Goal: Information Seeking & Learning: Learn about a topic

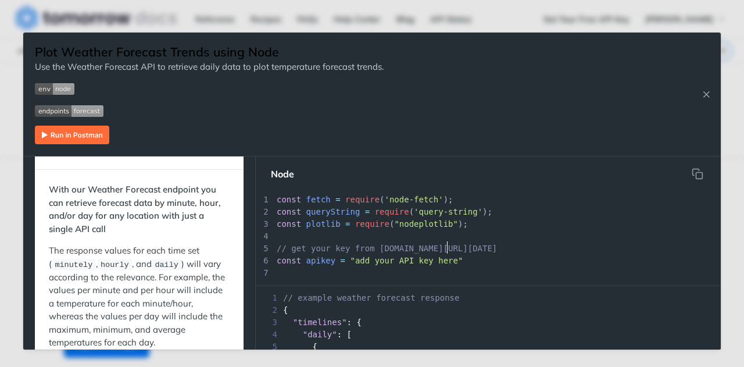
scroll to position [3, 0]
click at [445, 249] on span "// get your key from [DOMAIN_NAME][URL][DATE]" at bounding box center [387, 245] width 220 height 9
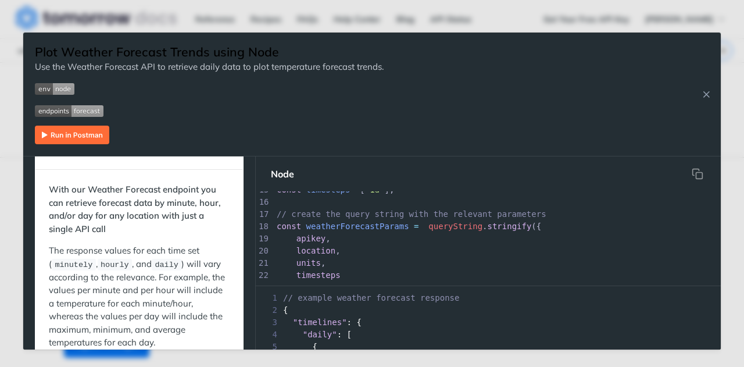
scroll to position [180, 0]
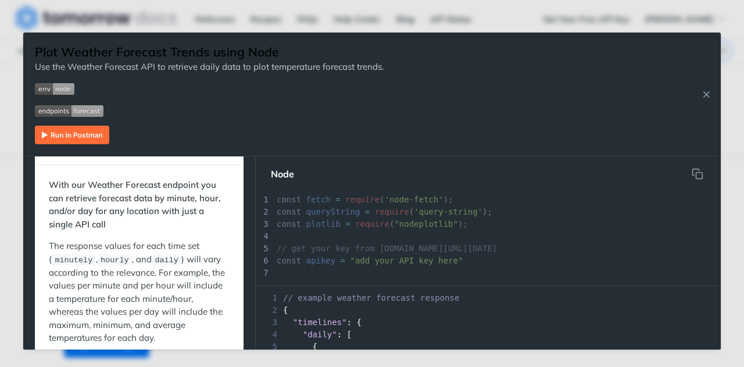
click at [48, 91] on img "Expand image" at bounding box center [55, 89] width 40 height 12
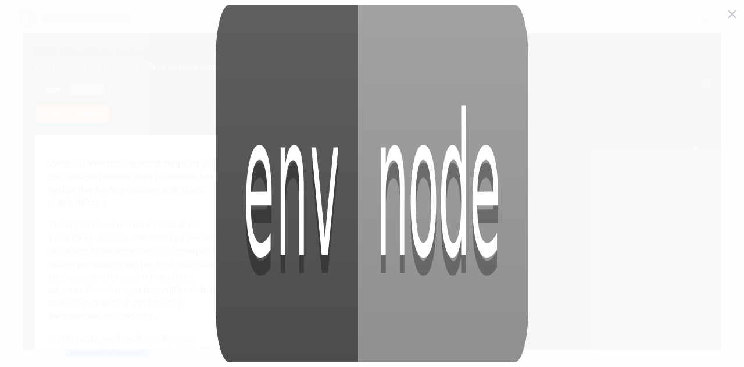
click at [327, 60] on img "Collapse image" at bounding box center [372, 184] width 313 height 358
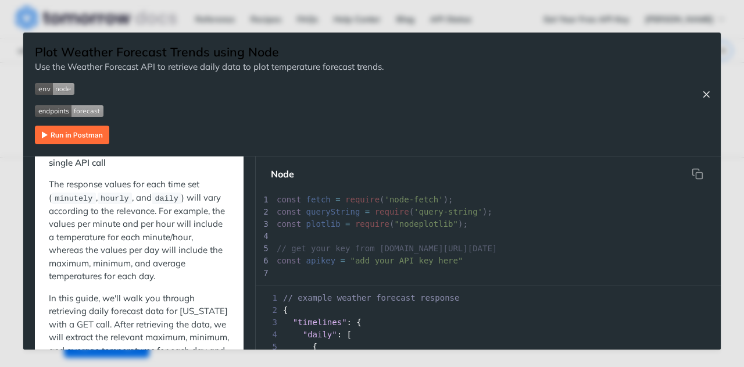
click at [705, 92] on icon "Close Recipe" at bounding box center [706, 94] width 10 height 10
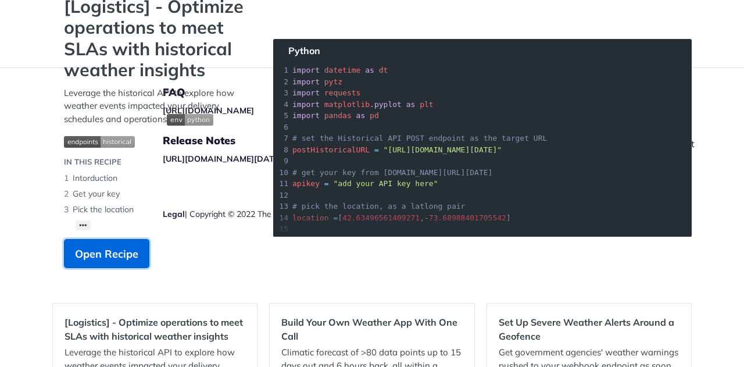
click at [122, 258] on span "Open Recipe" at bounding box center [106, 254] width 63 height 16
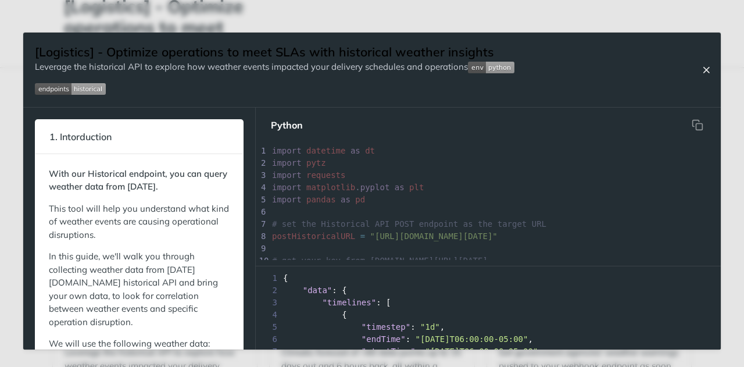
click at [710, 67] on icon "Close Recipe" at bounding box center [706, 70] width 10 height 10
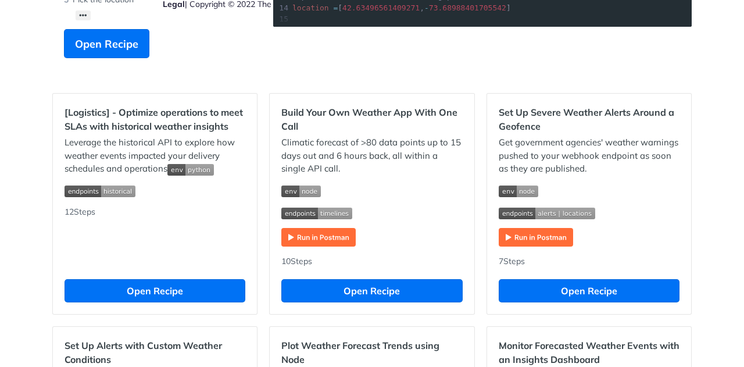
scroll to position [298, 0]
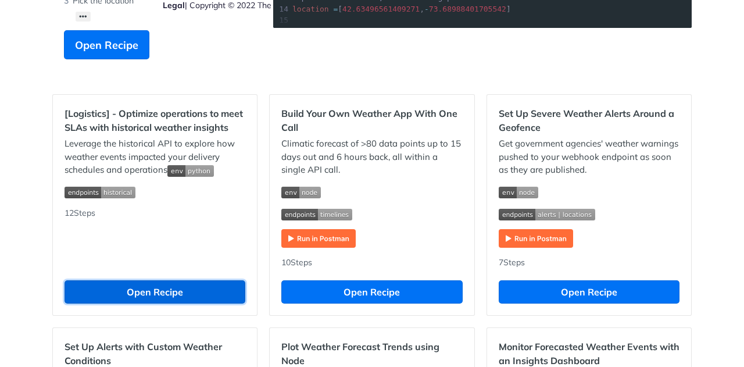
click at [178, 283] on button "Open Recipe" at bounding box center [155, 291] width 181 height 23
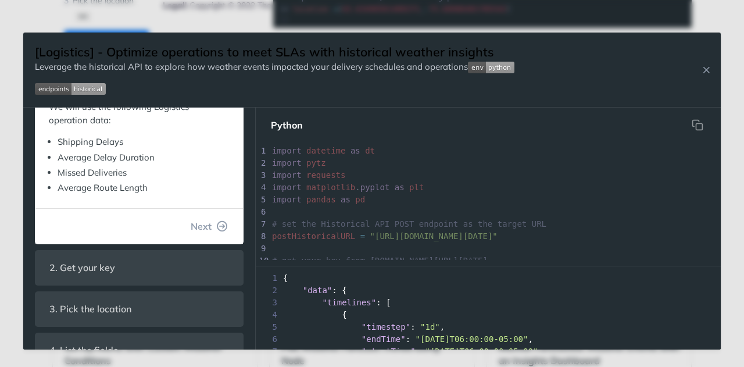
scroll to position [338, 0]
click at [206, 231] on button "Next" at bounding box center [209, 226] width 56 height 23
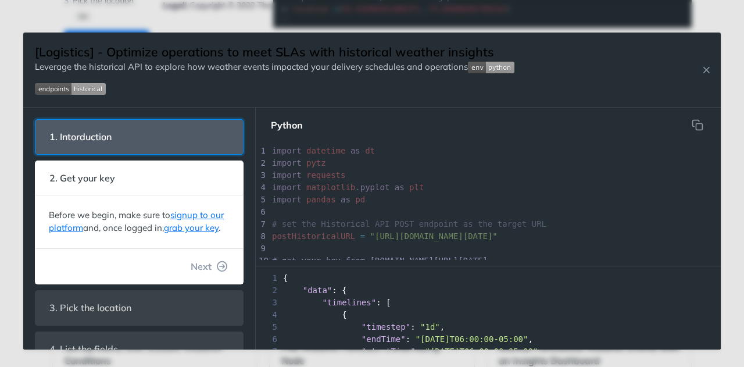
scroll to position [54, 0]
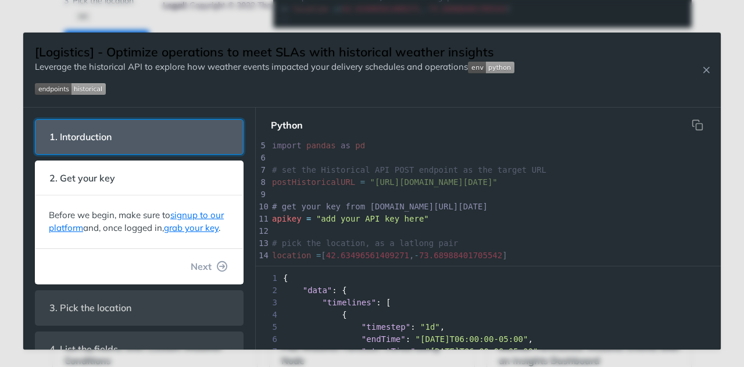
click at [172, 141] on header "1. Intorduction" at bounding box center [139, 137] width 208 height 34
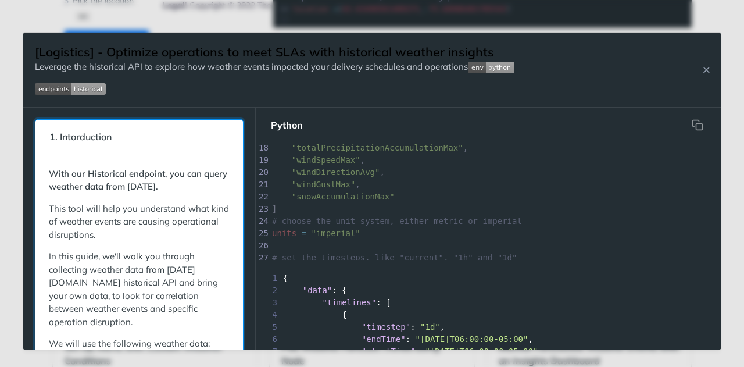
scroll to position [285, 0]
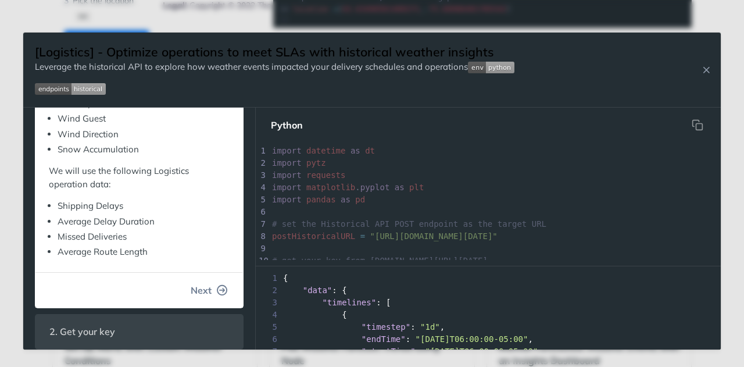
click at [192, 298] on button "Next" at bounding box center [209, 289] width 56 height 23
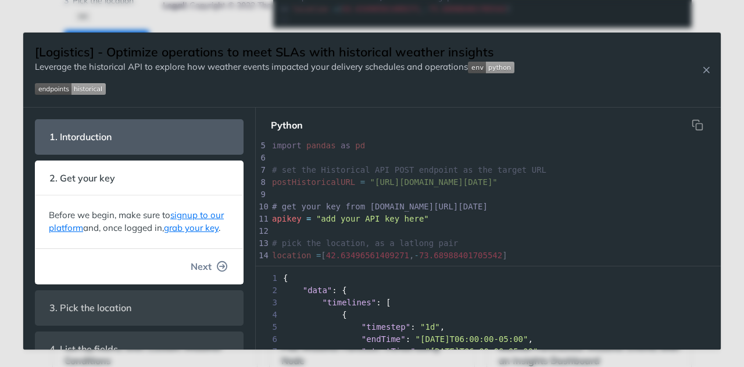
click at [199, 273] on span "Next" at bounding box center [201, 266] width 21 height 14
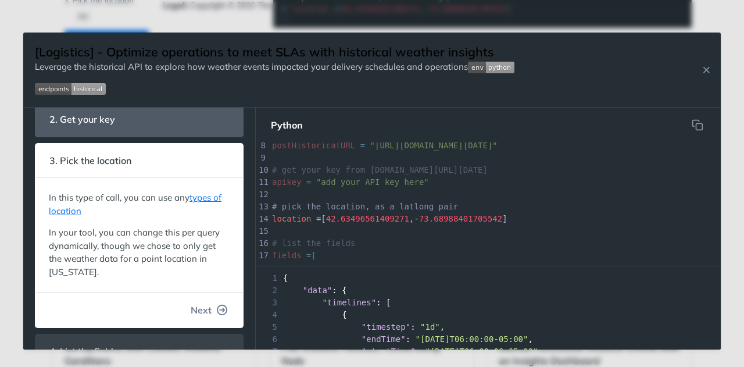
click at [195, 303] on span "Next" at bounding box center [201, 310] width 21 height 14
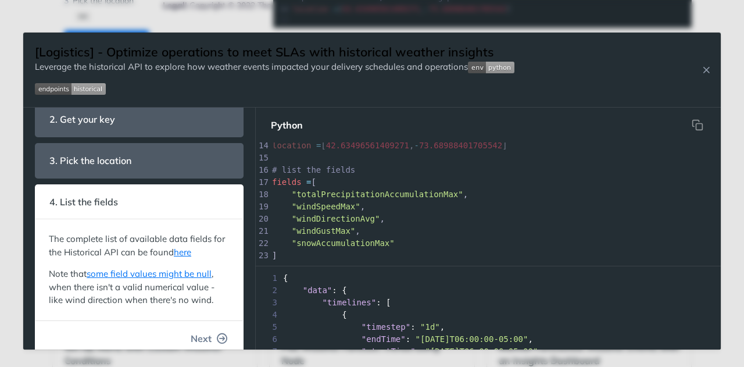
click at [194, 333] on span "Next" at bounding box center [201, 338] width 21 height 14
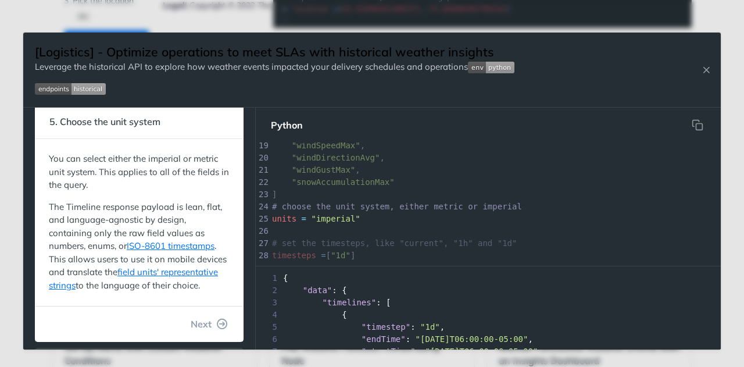
scroll to position [181, 0]
click at [194, 330] on span "Next" at bounding box center [201, 323] width 21 height 14
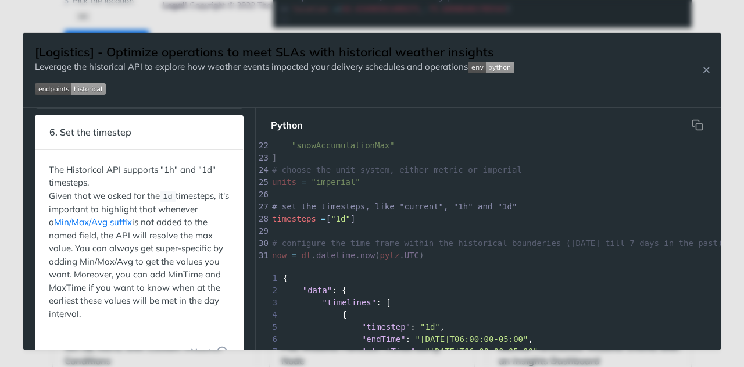
scroll to position [216, 0]
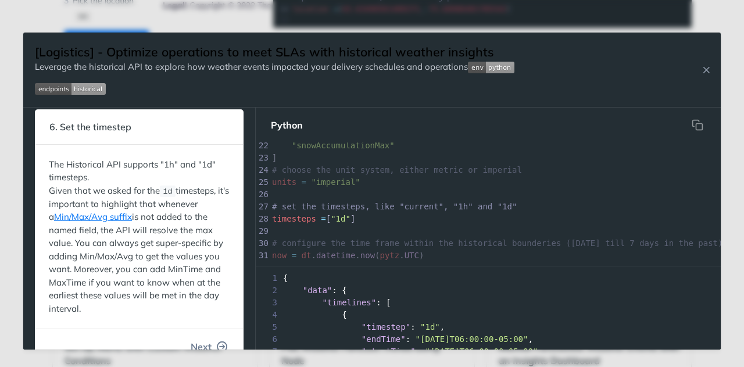
click at [201, 345] on span "Next" at bounding box center [201, 347] width 21 height 14
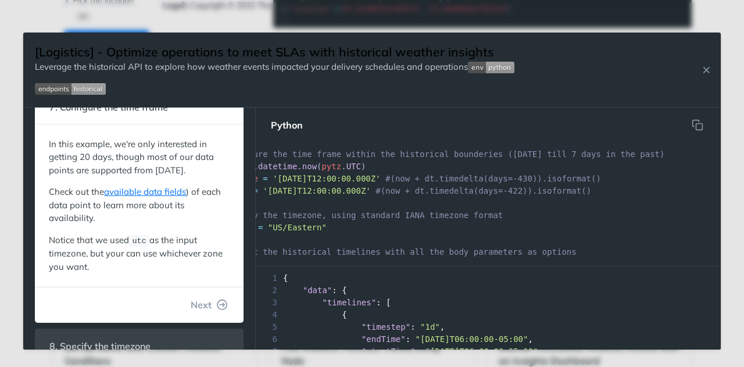
scroll to position [0, 81]
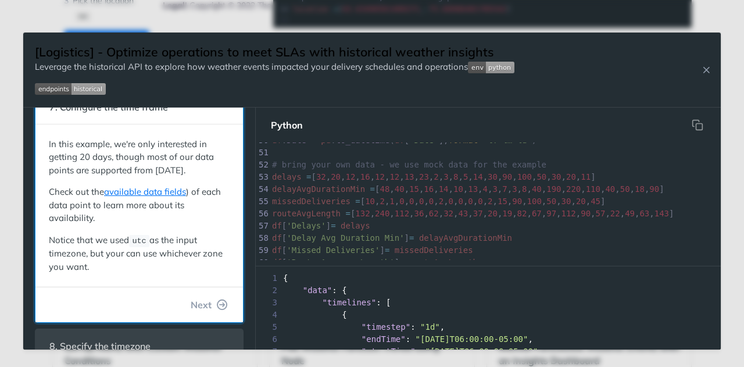
click at [195, 225] on p "Check out the available data fields ) of each data point to learn more about it…" at bounding box center [139, 205] width 181 height 40
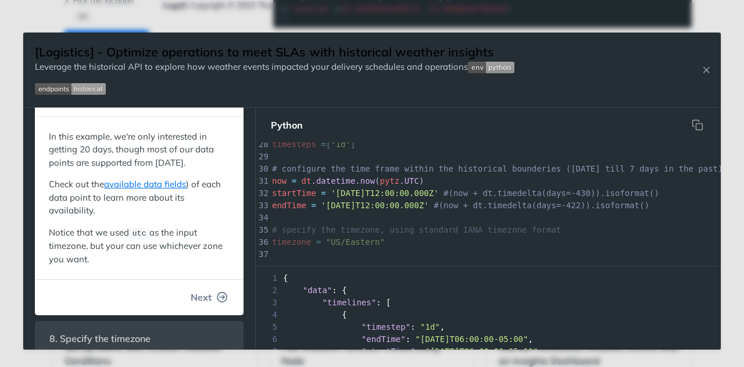
click at [205, 309] on button "Next" at bounding box center [209, 296] width 56 height 23
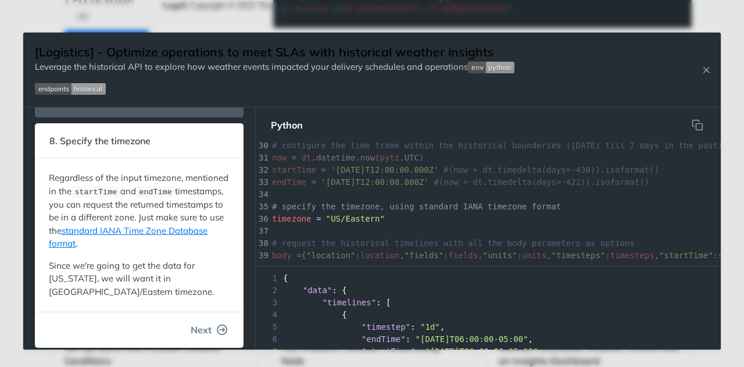
click at [206, 327] on button "Next" at bounding box center [209, 329] width 56 height 23
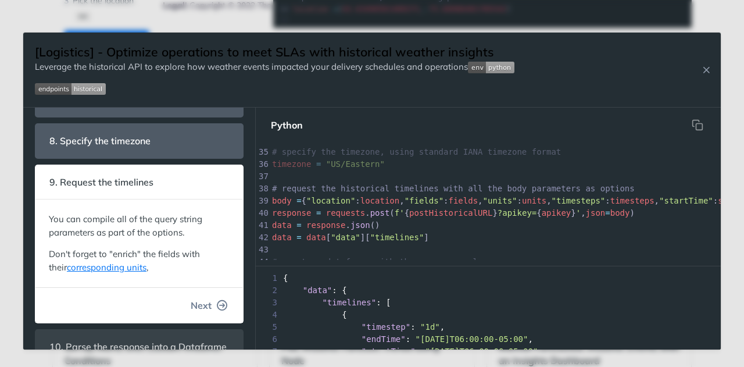
click at [206, 311] on button "Next" at bounding box center [209, 305] width 56 height 23
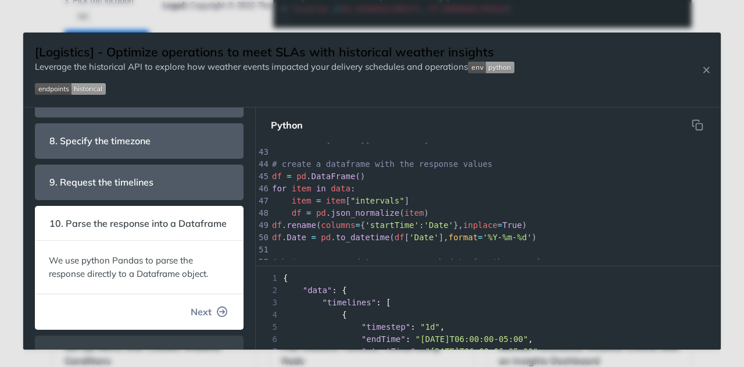
click at [202, 316] on button "Next" at bounding box center [209, 311] width 56 height 23
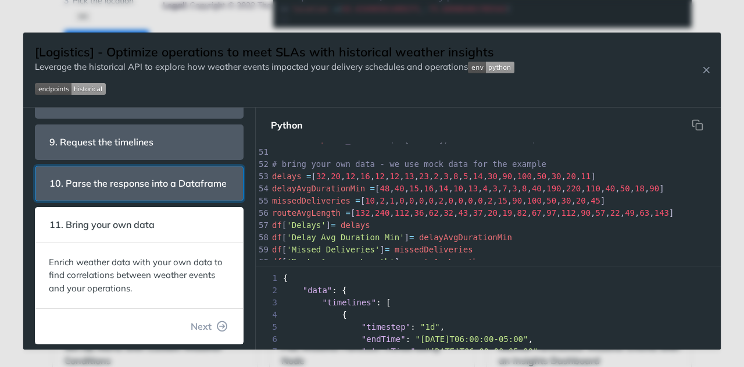
scroll to position [328, 0]
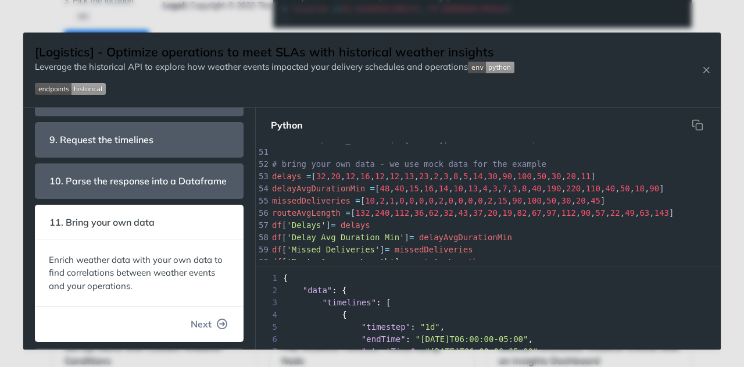
click at [202, 335] on button "Next" at bounding box center [209, 323] width 56 height 23
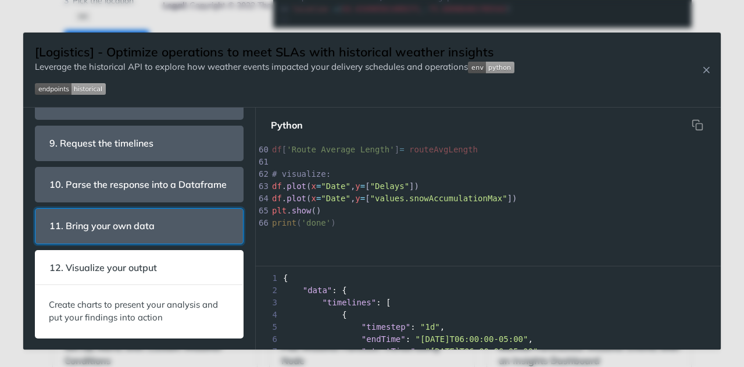
scroll to position [336, 0]
click at [708, 72] on icon "Close Recipe" at bounding box center [706, 70] width 10 height 10
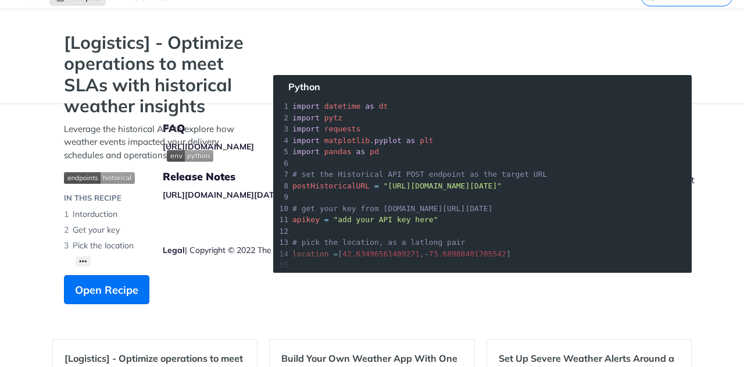
scroll to position [53, 0]
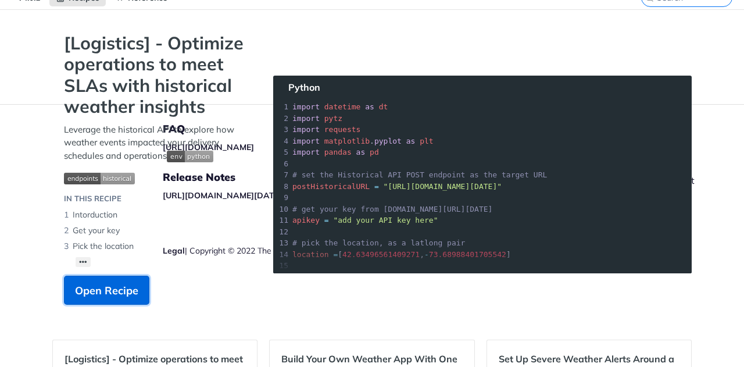
click at [112, 292] on span "Open Recipe" at bounding box center [106, 291] width 63 height 16
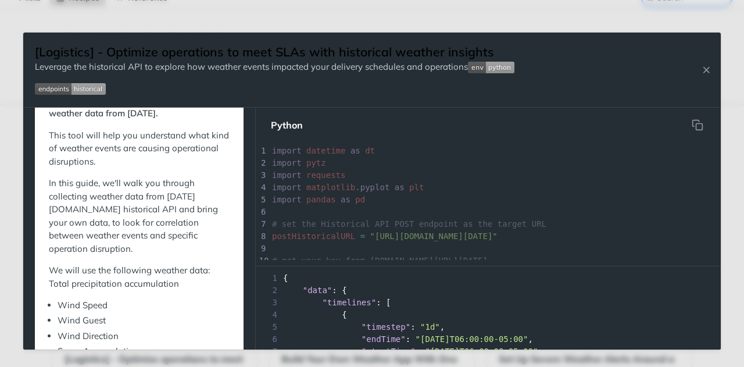
scroll to position [78, 0]
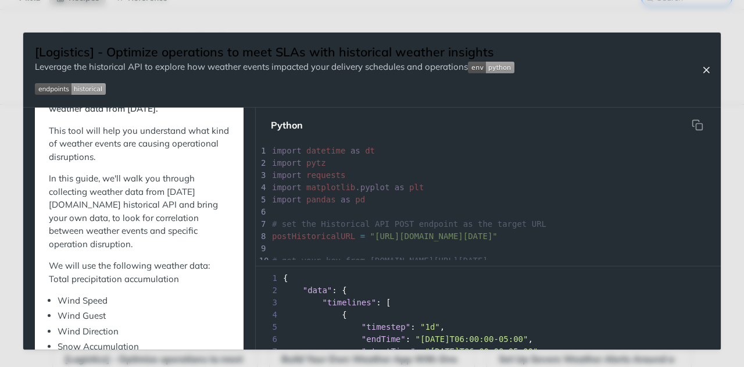
click at [708, 71] on icon "Close Recipe" at bounding box center [706, 70] width 10 height 10
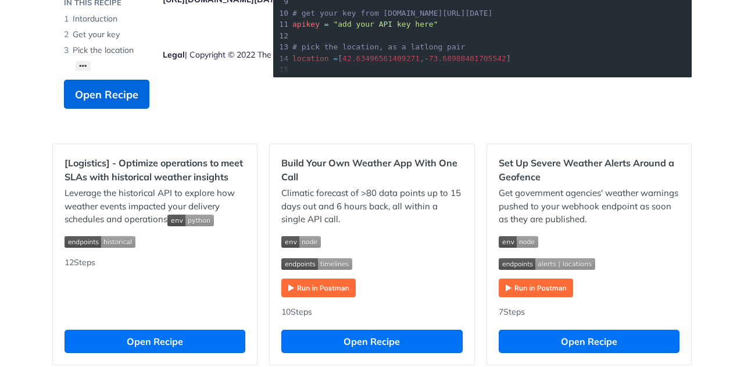
scroll to position [249, 0]
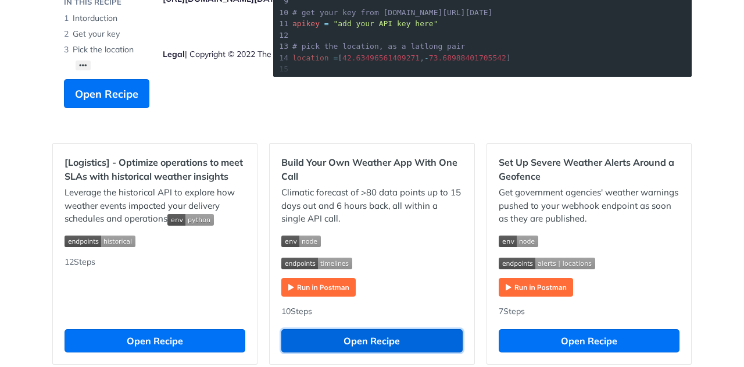
click at [312, 333] on button "Open Recipe" at bounding box center [371, 340] width 181 height 23
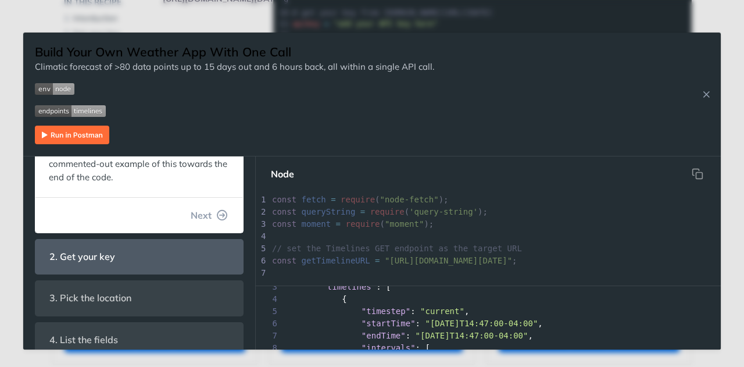
scroll to position [234, 0]
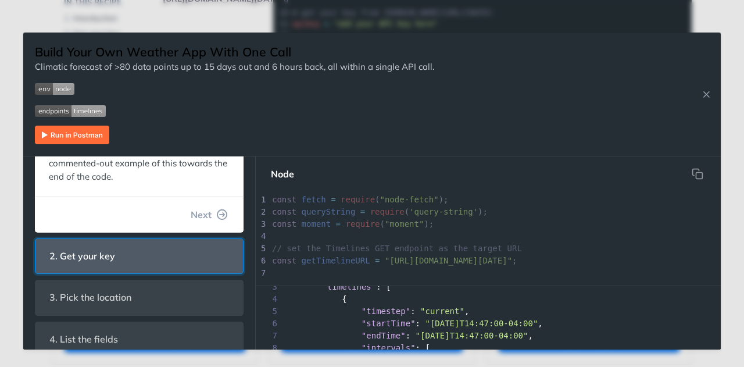
click at [156, 250] on header "2. Get your key" at bounding box center [139, 256] width 208 height 34
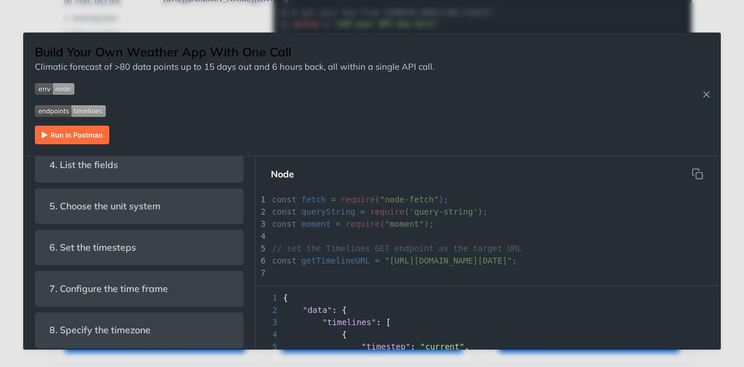
scroll to position [44, 0]
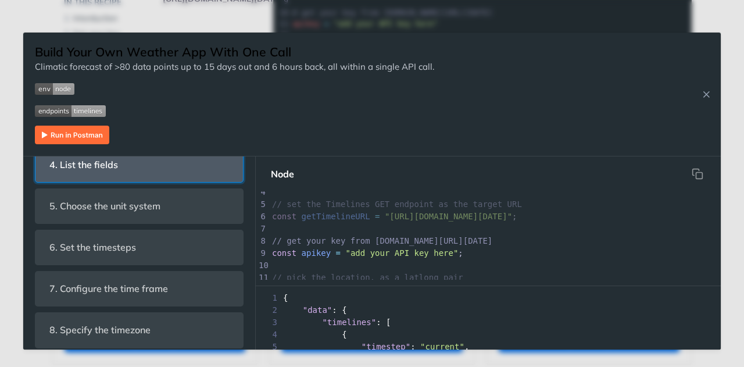
click at [166, 182] on header "4. List the fields" at bounding box center [139, 165] width 208 height 34
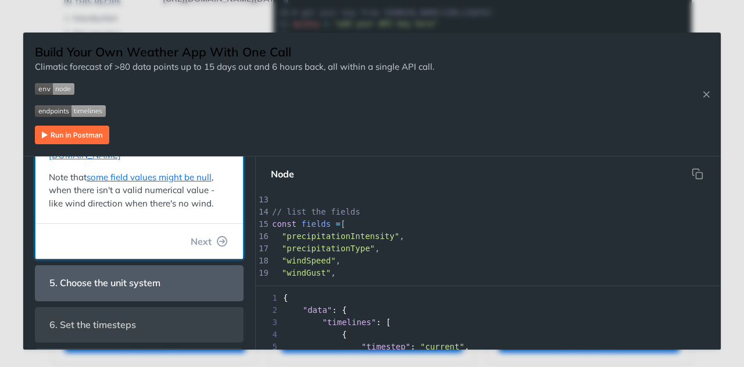
scroll to position [359, 0]
click at [187, 269] on header "5. Choose the unit system" at bounding box center [139, 282] width 208 height 34
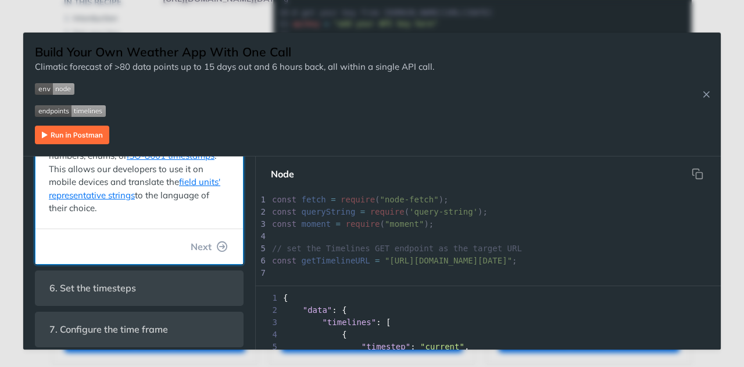
scroll to position [301, 0]
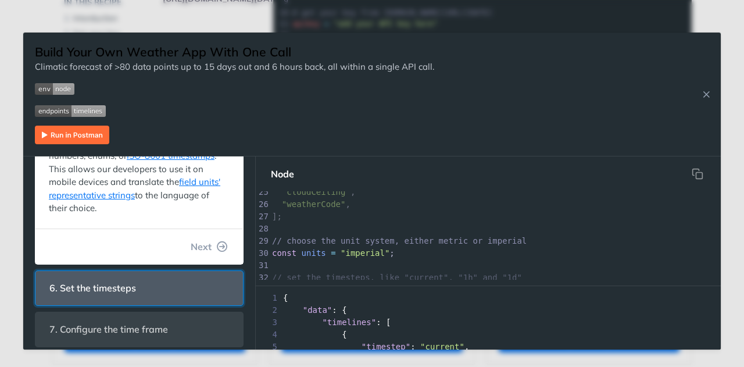
click at [191, 290] on header "6. Set the timesteps" at bounding box center [139, 288] width 208 height 34
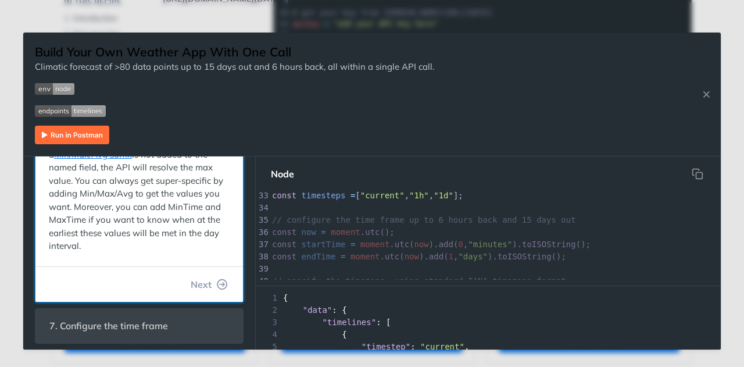
scroll to position [512, 0]
click at [207, 275] on button "Next" at bounding box center [209, 283] width 56 height 23
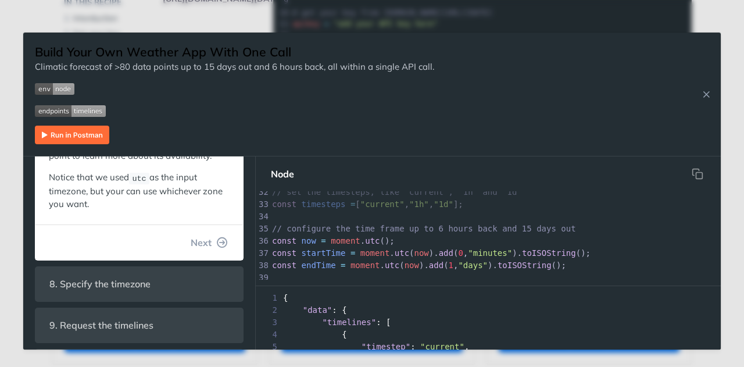
scroll to position [391, 0]
click at [205, 250] on button "Next" at bounding box center [209, 241] width 56 height 23
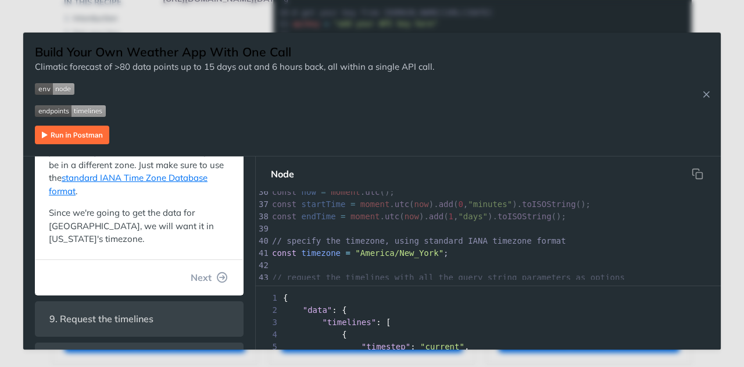
scroll to position [388, 0]
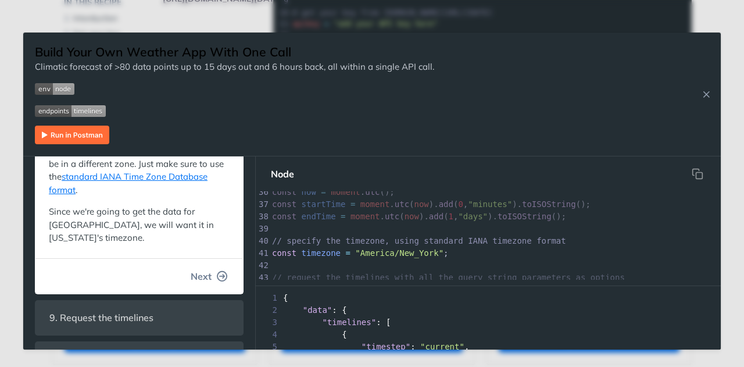
click at [203, 272] on button "Next" at bounding box center [209, 276] width 56 height 23
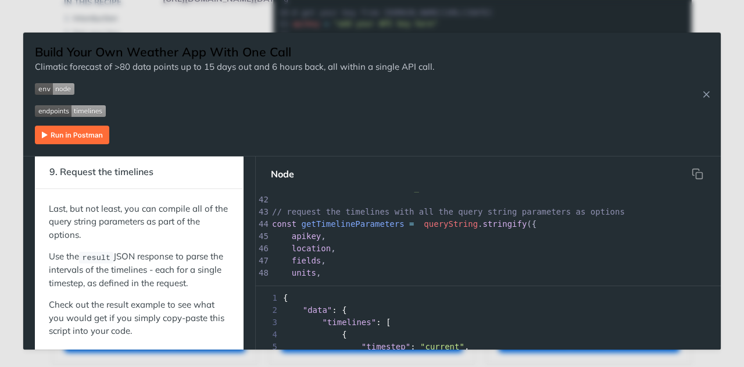
scroll to position [349, 0]
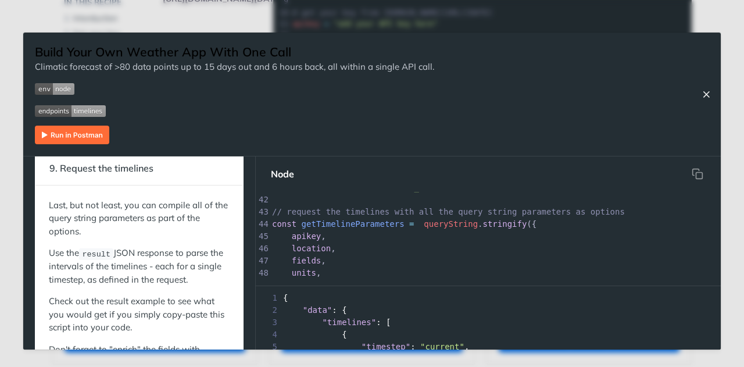
click at [702, 95] on icon "Close Recipe" at bounding box center [706, 94] width 10 height 10
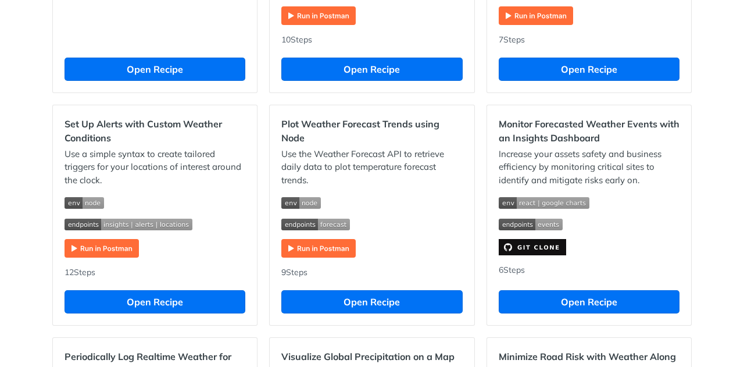
scroll to position [521, 0]
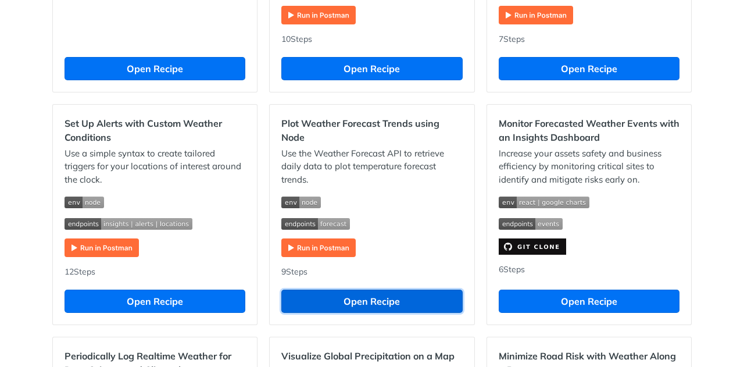
click at [421, 308] on button "Open Recipe" at bounding box center [371, 301] width 181 height 23
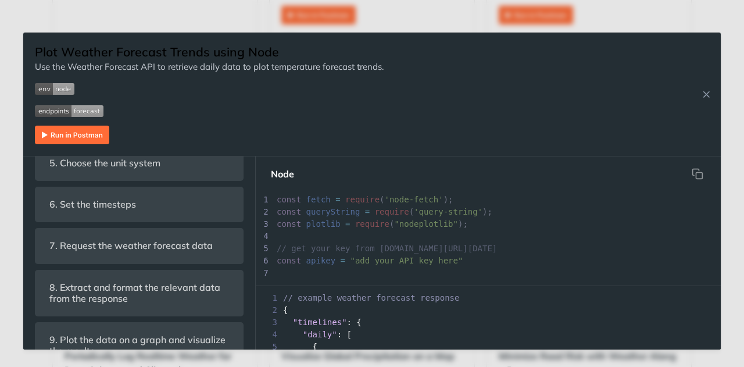
scroll to position [524, 0]
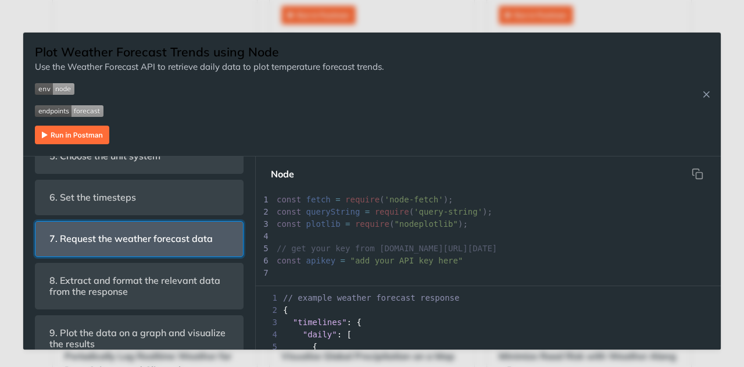
click at [206, 250] on span "7. Request the weather forecast data" at bounding box center [131, 238] width 180 height 23
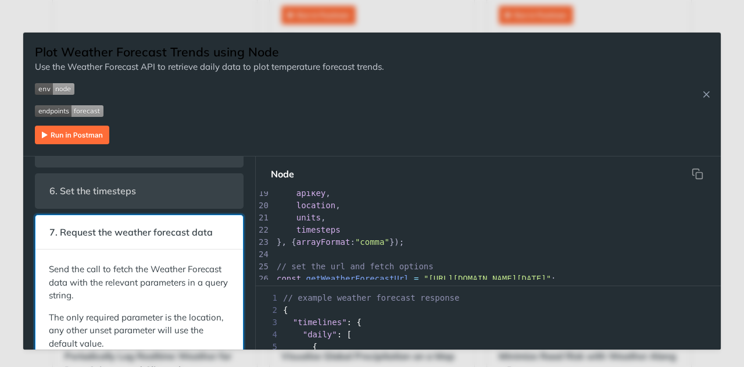
scroll to position [238, 0]
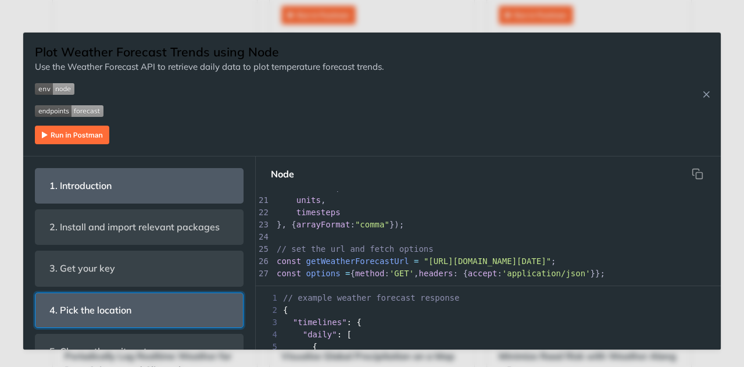
click at [147, 305] on header "4. Pick the location" at bounding box center [139, 310] width 208 height 34
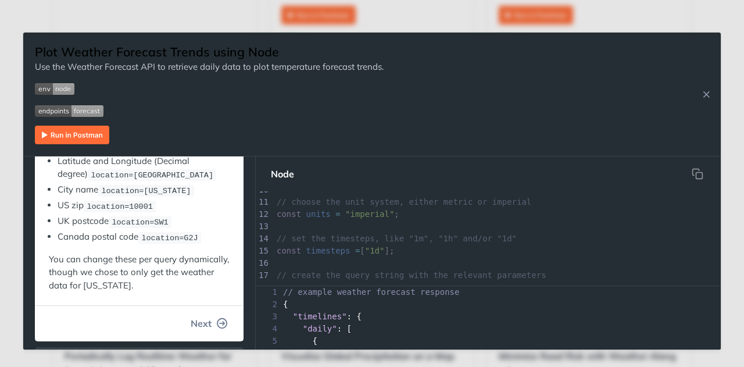
click at [204, 321] on button "Next" at bounding box center [209, 323] width 56 height 23
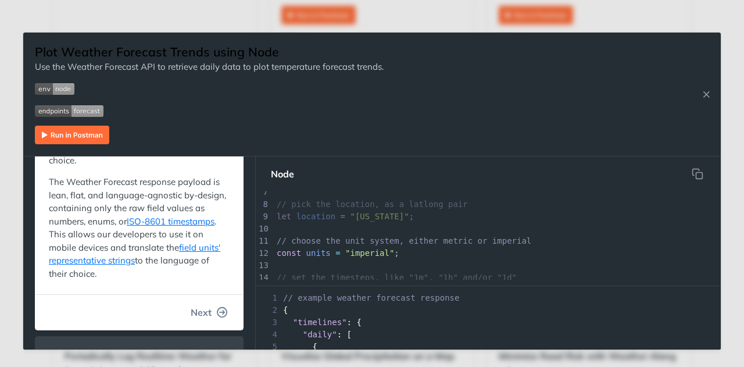
click at [205, 315] on button "Next" at bounding box center [209, 312] width 56 height 23
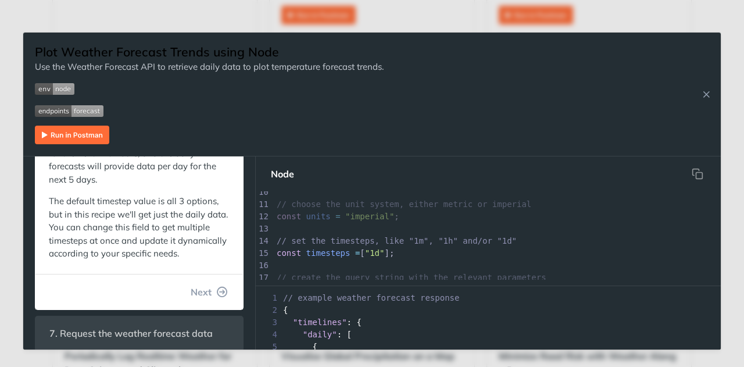
click at [205, 303] on button "Next" at bounding box center [209, 291] width 56 height 23
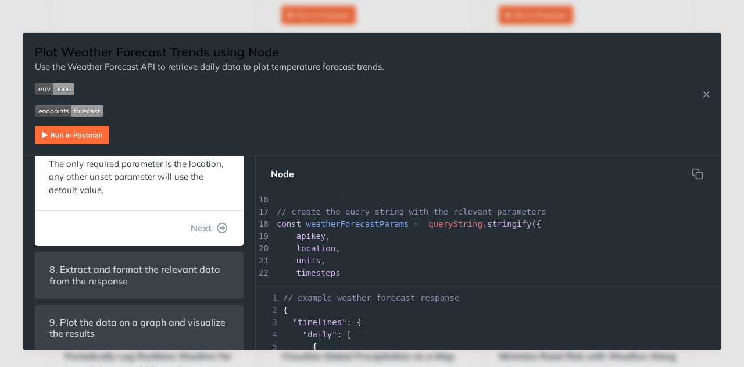
scroll to position [355, 0]
click at [216, 240] on button "Next" at bounding box center [209, 227] width 56 height 23
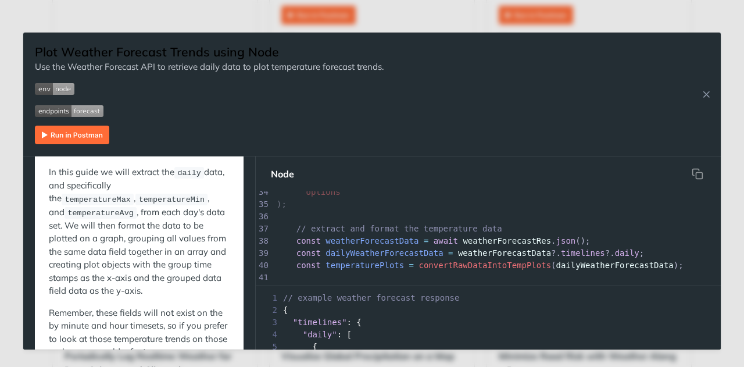
scroll to position [352, 0]
click at [703, 96] on icon "Close Recipe" at bounding box center [706, 94] width 10 height 10
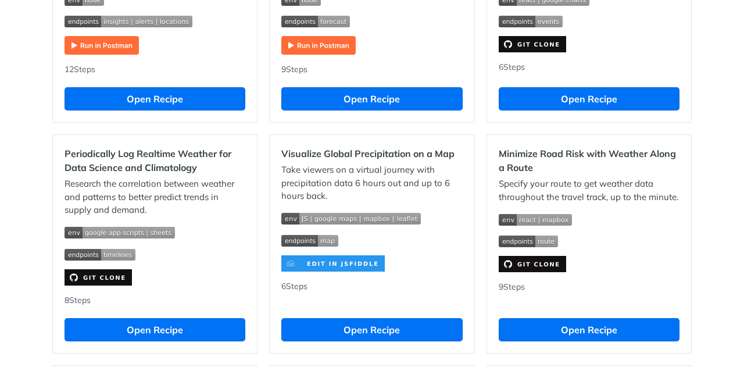
scroll to position [725, 0]
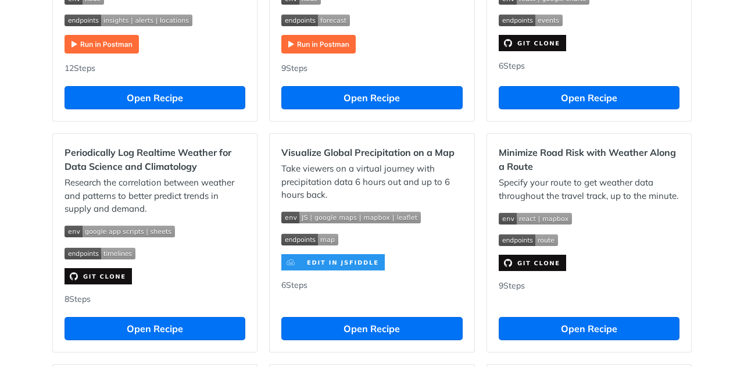
click at [124, 284] on img "Expand image" at bounding box center [98, 276] width 67 height 16
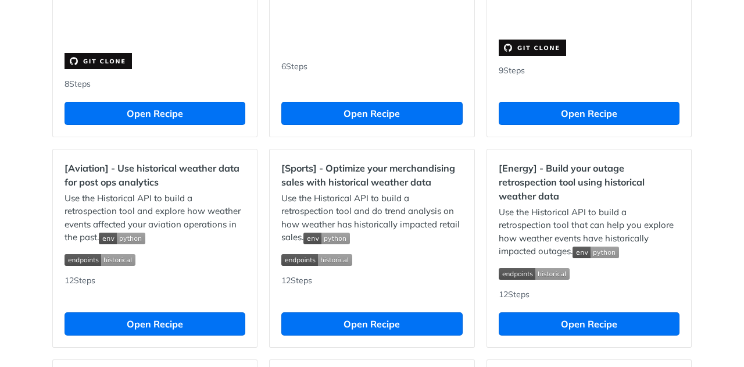
scroll to position [941, 0]
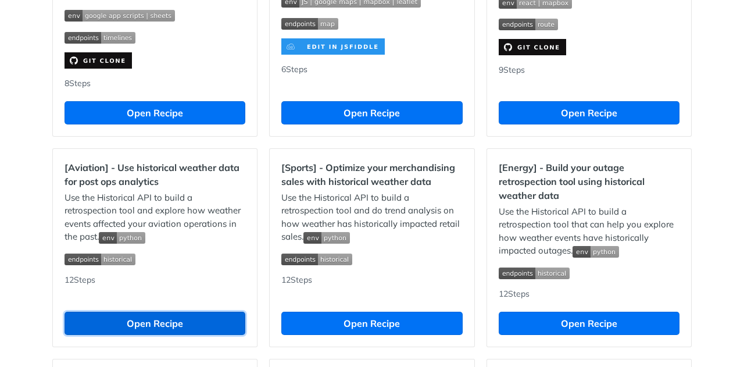
click at [188, 320] on button "Open Recipe" at bounding box center [155, 323] width 181 height 23
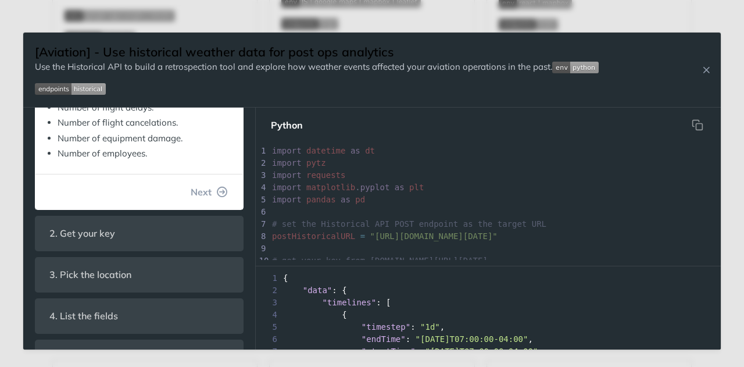
scroll to position [381, 0]
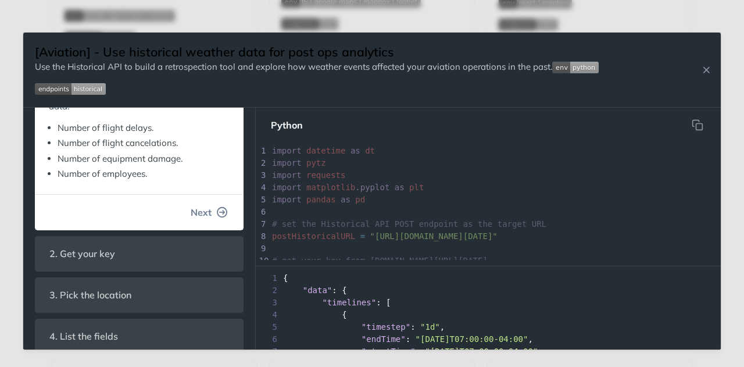
click at [205, 213] on button "Next" at bounding box center [209, 212] width 56 height 23
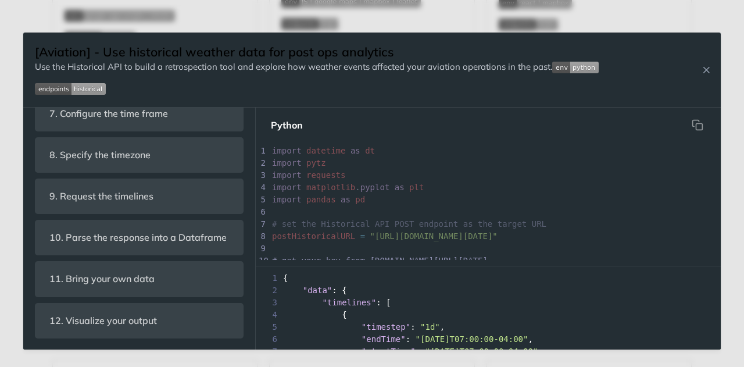
scroll to position [0, 0]
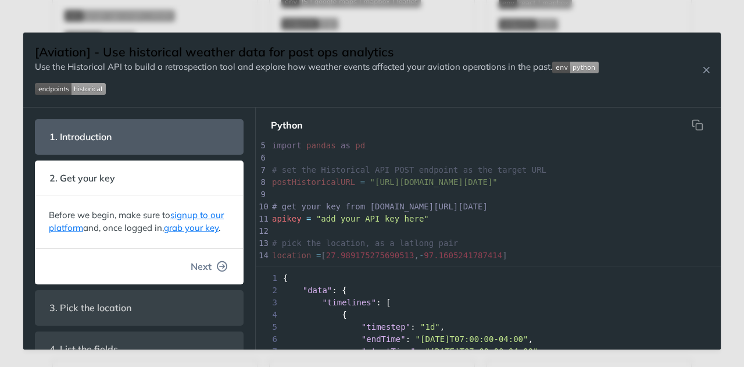
click at [201, 273] on span "Next" at bounding box center [201, 266] width 21 height 14
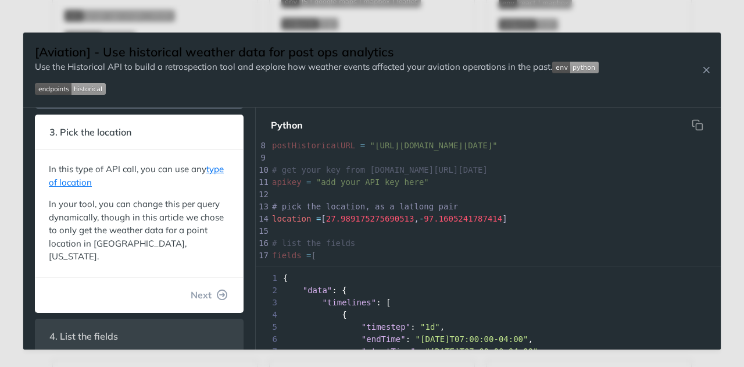
scroll to position [88, 0]
click at [198, 287] on span "Next" at bounding box center [201, 294] width 21 height 14
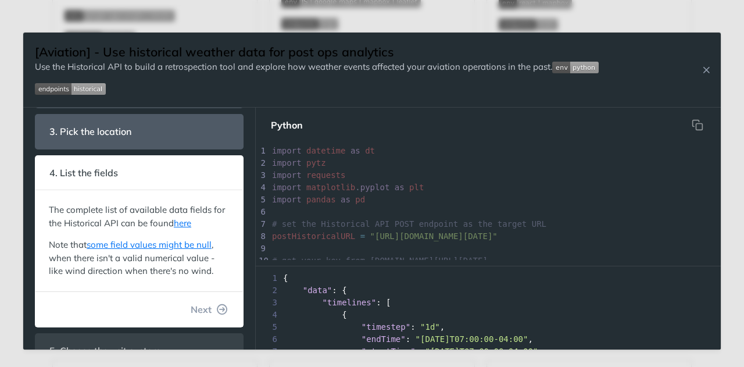
scroll to position [170, 0]
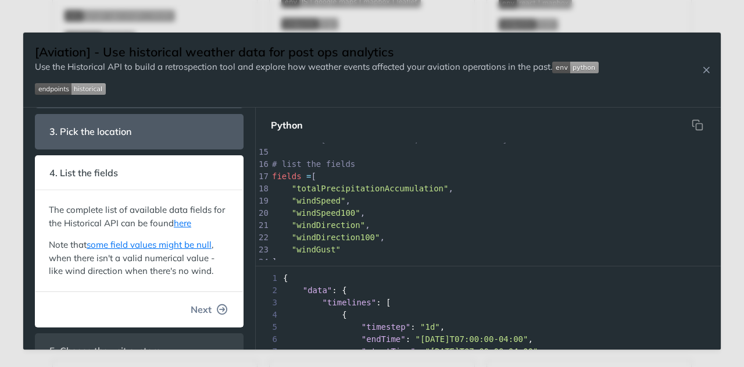
click at [191, 310] on span "Next" at bounding box center [201, 309] width 21 height 14
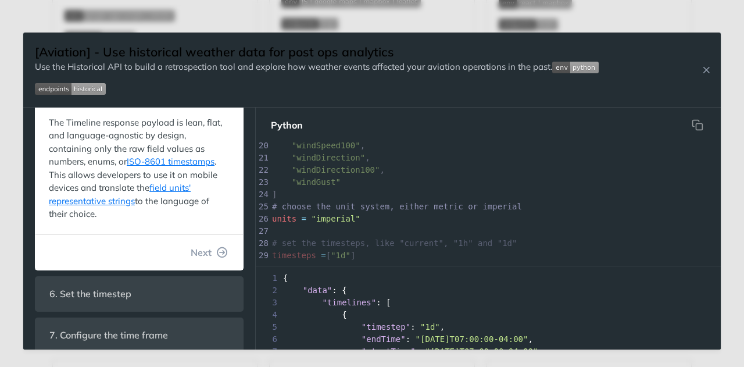
scroll to position [321, 0]
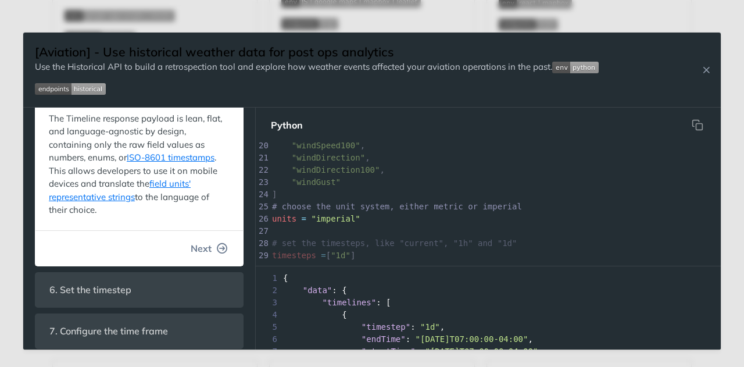
click at [192, 245] on button "Next" at bounding box center [209, 248] width 56 height 23
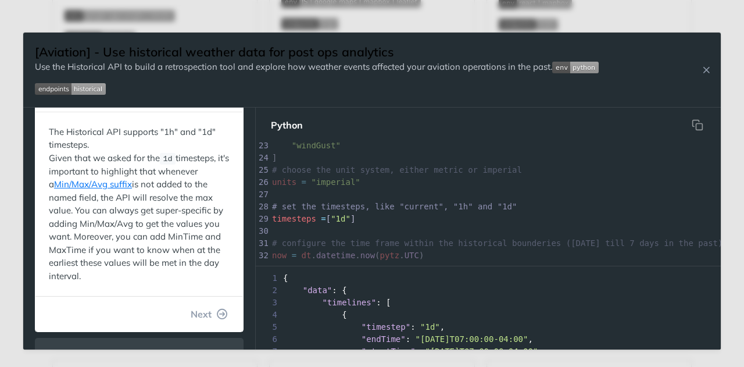
scroll to position [249, 0]
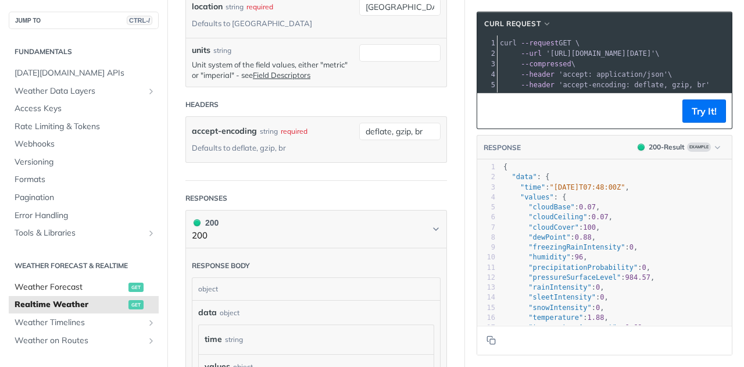
click at [87, 289] on span "Weather Forecast" at bounding box center [70, 287] width 111 height 12
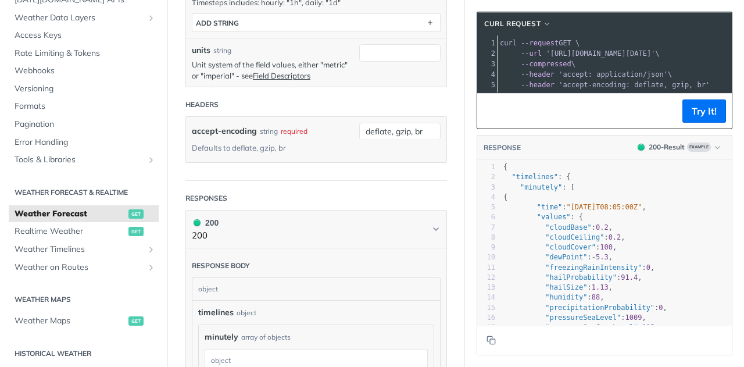
scroll to position [74, 0]
